Goal: Information Seeking & Learning: Find specific page/section

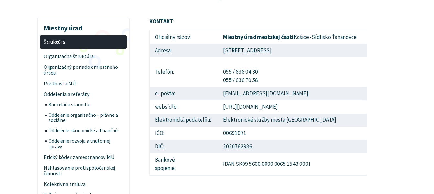
scroll to position [97, 0]
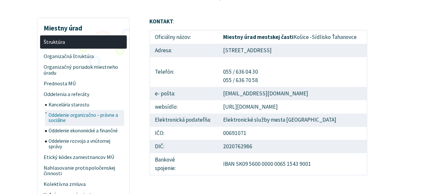
click at [74, 118] on span "Oddelenie organizačno – právne a sociálne" at bounding box center [86, 118] width 74 height 16
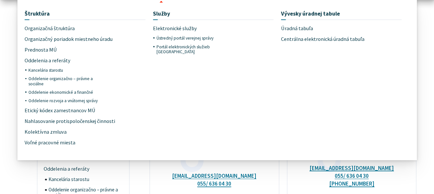
scroll to position [32, 0]
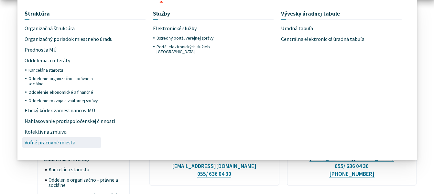
click at [56, 142] on span "Voľné pracovné miesta" at bounding box center [50, 142] width 51 height 11
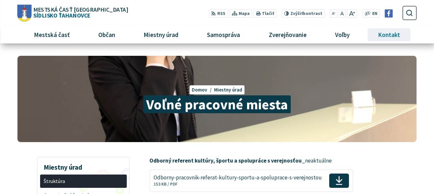
click at [389, 37] on span "Kontakt" at bounding box center [389, 34] width 27 height 17
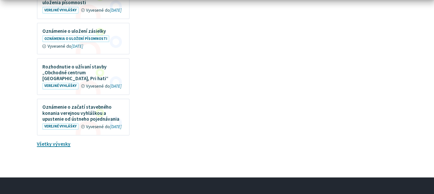
scroll to position [745, 0]
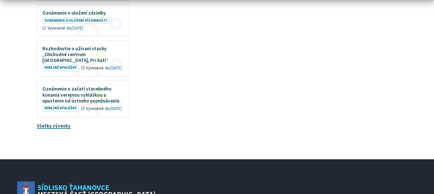
click at [57, 122] on link "Všetky vývesky" at bounding box center [54, 125] width 34 height 6
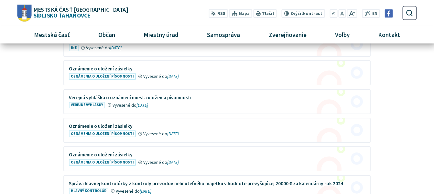
scroll to position [518, 0]
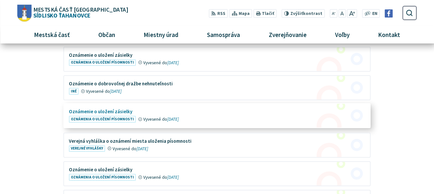
click at [155, 119] on figure at bounding box center [217, 116] width 306 height 24
